Goal: Task Accomplishment & Management: Manage account settings

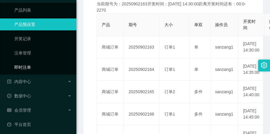
scroll to position [52, 0]
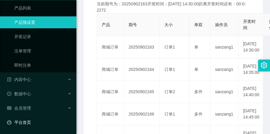
click at [41, 117] on link "平台首页" at bounding box center [39, 123] width 64 height 12
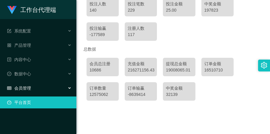
click at [42, 85] on div "会员管理" at bounding box center [38, 88] width 76 height 12
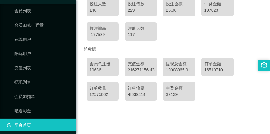
scroll to position [95, 0]
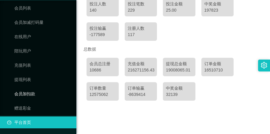
click at [42, 94] on link "会员加扣款" at bounding box center [42, 94] width 57 height 12
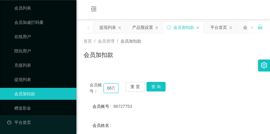
scroll to position [0, 10]
drag, startPoint x: 106, startPoint y: 88, endPoint x: 137, endPoint y: 98, distance: 32.9
paste input "[PERSON_NAME]"
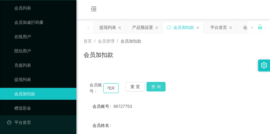
type input "[PERSON_NAME]"
click at [152, 83] on button "查 询" at bounding box center [155, 87] width 19 height 10
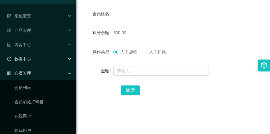
scroll to position [0, 0]
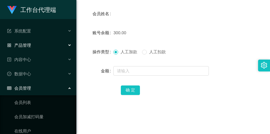
click at [32, 44] on div "产品管理" at bounding box center [38, 45] width 76 height 12
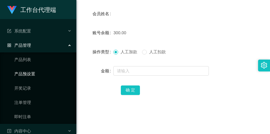
click at [29, 74] on link "产品预设置" at bounding box center [42, 74] width 57 height 12
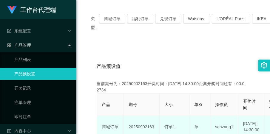
scroll to position [37, 0]
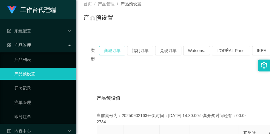
click at [117, 51] on button "商城订单" at bounding box center [112, 51] width 26 height 10
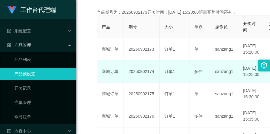
scroll to position [149, 0]
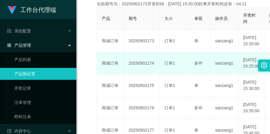
drag, startPoint x: 128, startPoint y: 78, endPoint x: 153, endPoint y: 78, distance: 24.5
click at [153, 75] on td "20250902174" at bounding box center [142, 63] width 36 height 22
copy td "20250902174"
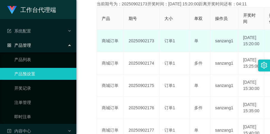
drag, startPoint x: 128, startPoint y: 49, endPoint x: 154, endPoint y: 51, distance: 26.0
click at [154, 51] on td "20250902173" at bounding box center [142, 41] width 36 height 22
copy td "20250902173"
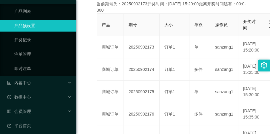
scroll to position [52, 0]
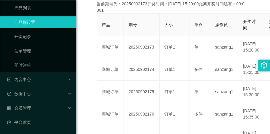
click at [35, 116] on ul "系统配置 产品管理 产品列表 产品预设置 开奖记录 注单管理 即时注单 内容中心 数据中心 会员管理 会员列表 会员加减打码量 在线用户 陪玩用户 充值列表 …" at bounding box center [38, 51] width 76 height 167
click at [36, 108] on div "会员管理" at bounding box center [38, 108] width 76 height 12
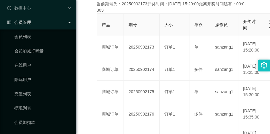
scroll to position [163, 0]
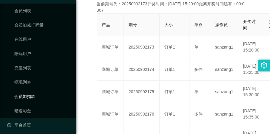
click at [30, 93] on link "会员加扣款" at bounding box center [42, 97] width 57 height 12
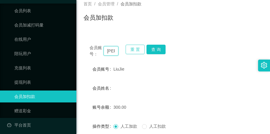
scroll to position [0, 2]
drag, startPoint x: 105, startPoint y: 51, endPoint x: 126, endPoint y: 54, distance: 20.7
click at [126, 54] on div "会员账号： [PERSON_NAME] 重 置 查 询" at bounding box center [172, 51] width 179 height 13
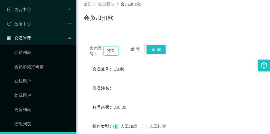
scroll to position [0, 0]
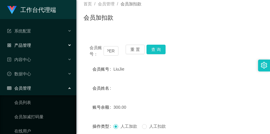
click at [29, 45] on span "产品管理" at bounding box center [19, 45] width 24 height 5
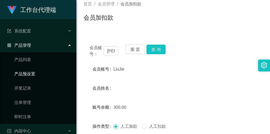
click at [41, 71] on link "产品预设置" at bounding box center [42, 74] width 57 height 12
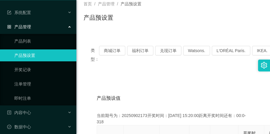
scroll to position [52, 0]
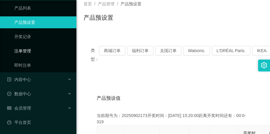
click at [40, 49] on link "注单管理" at bounding box center [42, 51] width 57 height 12
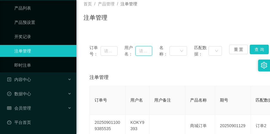
click at [140, 48] on input "text" at bounding box center [143, 51] width 17 height 10
paste input "[PERSON_NAME]"
type input "[PERSON_NAME]"
click at [255, 51] on button "查 询" at bounding box center [259, 50] width 19 height 10
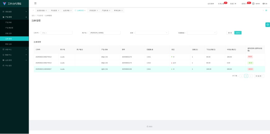
scroll to position [0, 0]
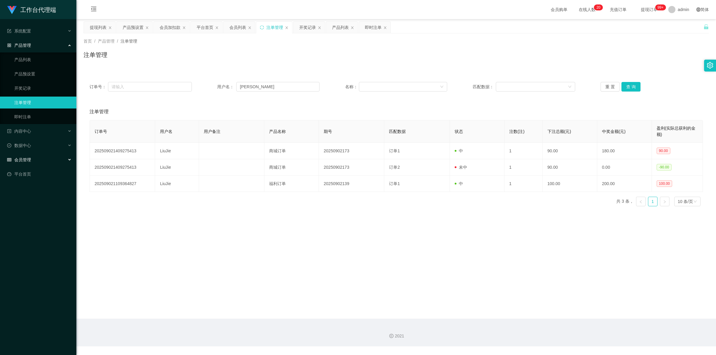
click at [61, 134] on div "会员管理" at bounding box center [38, 160] width 76 height 12
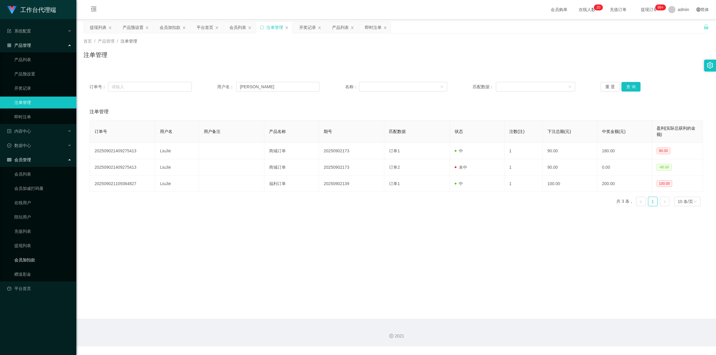
click at [46, 134] on link "会员加扣款" at bounding box center [42, 260] width 57 height 12
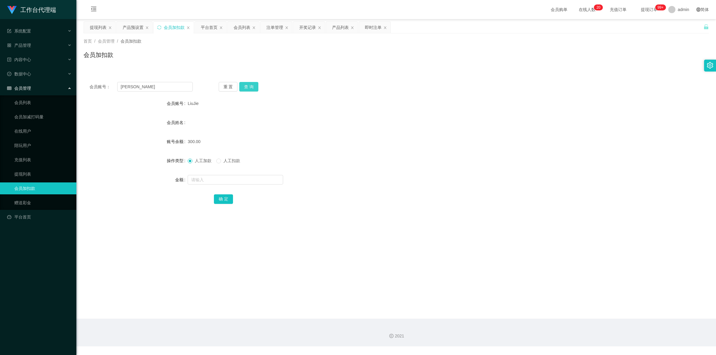
click at [245, 87] on button "查 询" at bounding box center [248, 87] width 19 height 10
click at [230, 86] on button "重 置" at bounding box center [228, 87] width 19 height 10
click at [160, 87] on input "text" at bounding box center [154, 87] width 75 height 10
paste input "[PERSON_NAME]"
type input "[PERSON_NAME]"
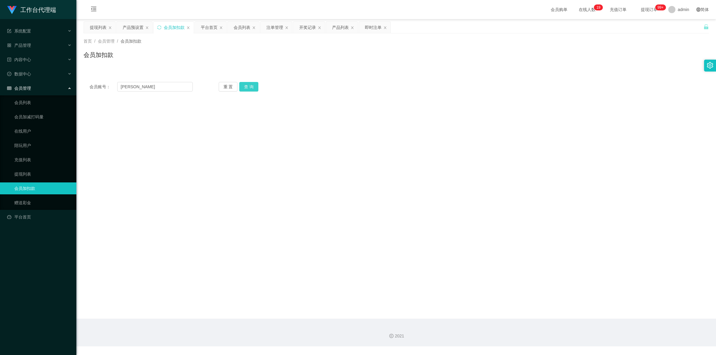
click at [251, 85] on button "查 询" at bounding box center [248, 87] width 19 height 10
click at [39, 30] on div "系统配置" at bounding box center [38, 31] width 76 height 12
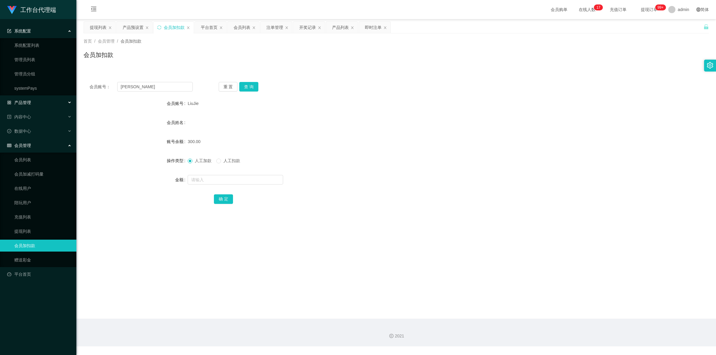
click at [41, 99] on div "产品管理" at bounding box center [38, 103] width 76 height 12
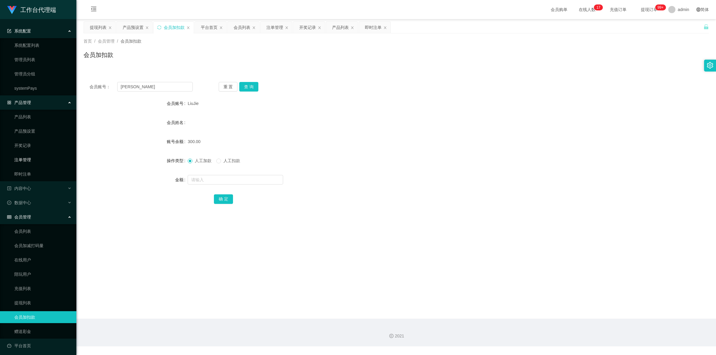
click at [44, 134] on link "注单管理" at bounding box center [42, 160] width 57 height 12
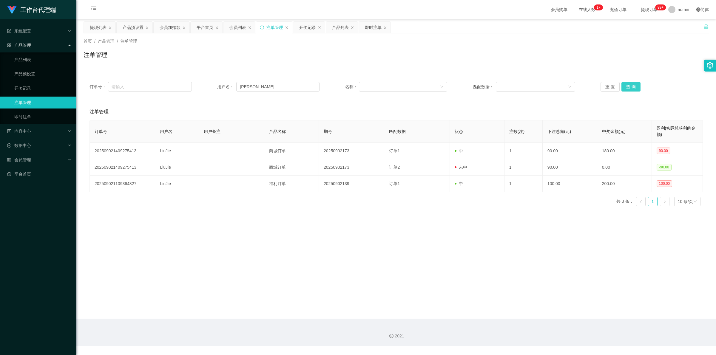
click at [270, 83] on button "查 询" at bounding box center [630, 87] width 19 height 10
click at [56, 134] on div "会员管理" at bounding box center [38, 160] width 76 height 12
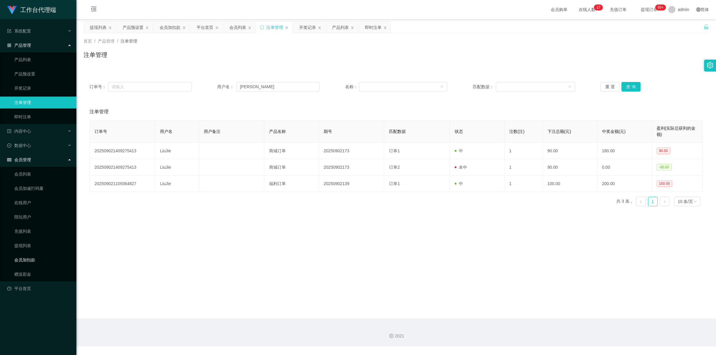
click at [42, 134] on link "会员加扣款" at bounding box center [42, 260] width 57 height 12
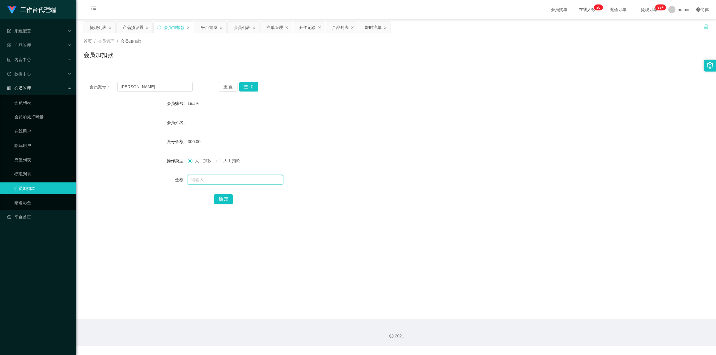
click at [211, 134] on input "text" at bounding box center [235, 180] width 95 height 10
type input "90"
click at [220, 134] on button "确 定" at bounding box center [223, 199] width 19 height 10
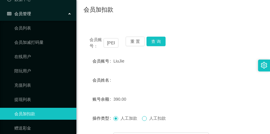
scroll to position [112, 0]
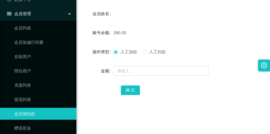
click at [148, 51] on span "人工扣款" at bounding box center [157, 51] width 21 height 5
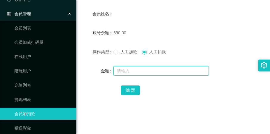
click at [145, 66] on input "text" at bounding box center [160, 71] width 95 height 10
type input "390"
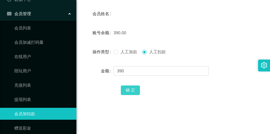
click at [128, 89] on button "确 定" at bounding box center [130, 91] width 19 height 10
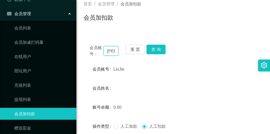
scroll to position [0, 2]
drag, startPoint x: 104, startPoint y: 50, endPoint x: 125, endPoint y: 57, distance: 22.7
click at [125, 57] on div "会员账号： [PERSON_NAME] 重 置 查 询 会员账号 LiuJie 会员姓名 账号余额 0.00 操作类型 人工加款 人工扣款 金额 确 定" at bounding box center [172, 111] width 179 height 145
paste input "Tinkkl"
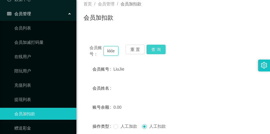
type input "Tinkkle"
click at [152, 46] on button "查 询" at bounding box center [155, 50] width 19 height 10
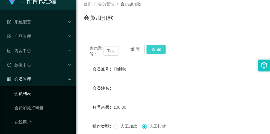
scroll to position [0, 0]
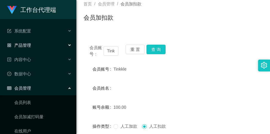
click at [27, 45] on span "产品管理" at bounding box center [19, 45] width 24 height 5
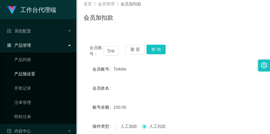
click at [27, 69] on link "产品预设置" at bounding box center [42, 74] width 57 height 12
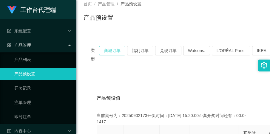
click at [105, 55] on button "商城订单" at bounding box center [112, 51] width 26 height 10
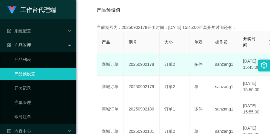
scroll to position [149, 0]
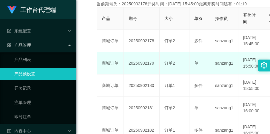
drag, startPoint x: 127, startPoint y: 76, endPoint x: 153, endPoint y: 77, distance: 25.9
click at [153, 75] on td "20250902179" at bounding box center [142, 63] width 36 height 22
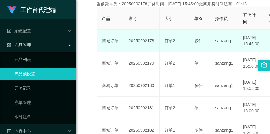
copy td "20250902179"
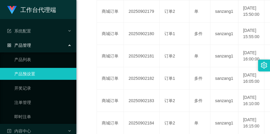
scroll to position [224, 0]
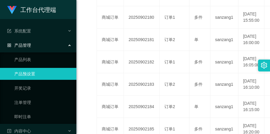
click at [46, 46] on div "产品管理" at bounding box center [38, 45] width 76 height 12
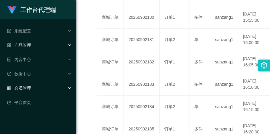
click at [38, 90] on div "会员管理" at bounding box center [38, 88] width 76 height 12
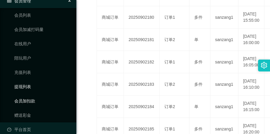
scroll to position [95, 0]
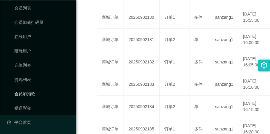
click at [35, 89] on link "会员加扣款" at bounding box center [42, 94] width 57 height 12
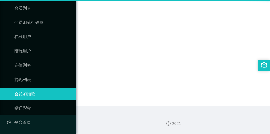
scroll to position [212, 0]
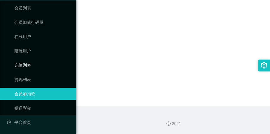
click at [42, 70] on link "充值列表" at bounding box center [42, 65] width 57 height 12
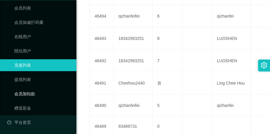
click at [41, 91] on link "会员加扣款" at bounding box center [42, 94] width 57 height 12
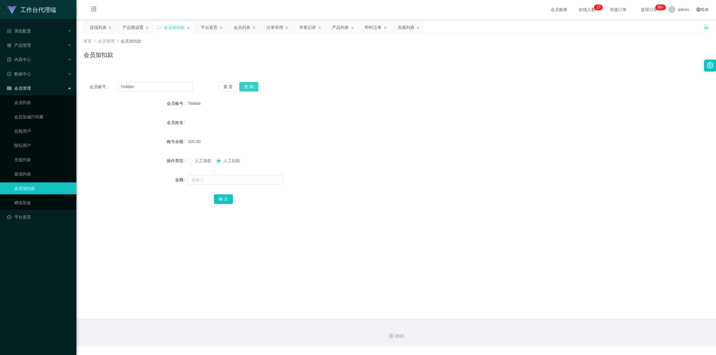
click at [250, 87] on button "查 询" at bounding box center [248, 87] width 19 height 10
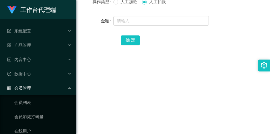
scroll to position [149, 0]
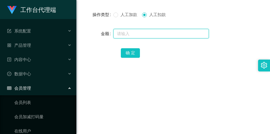
click at [150, 34] on input "text" at bounding box center [160, 34] width 95 height 10
type input "130"
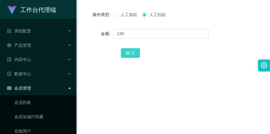
click at [134, 52] on button "确 定" at bounding box center [130, 53] width 19 height 10
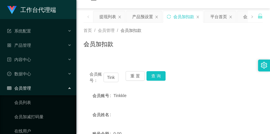
scroll to position [0, 0]
